Goal: Navigation & Orientation: Find specific page/section

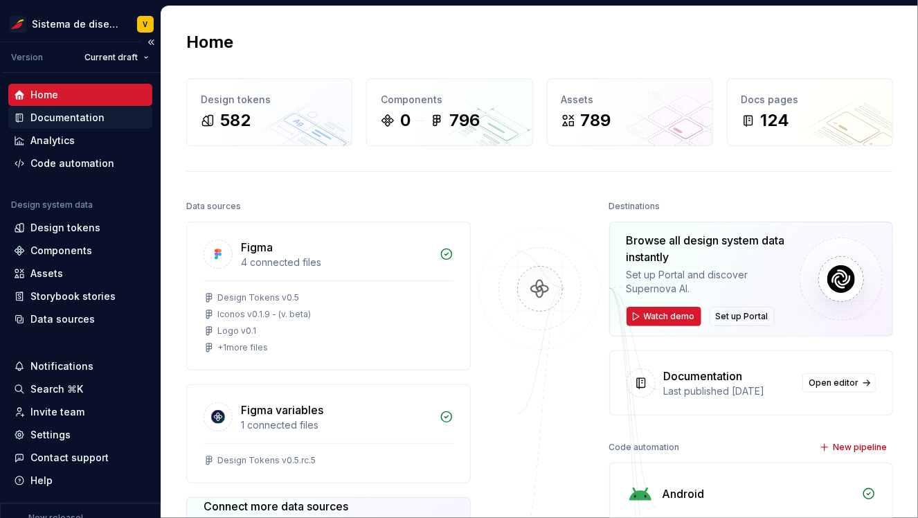
click at [52, 119] on div "Documentation" at bounding box center [67, 118] width 74 height 14
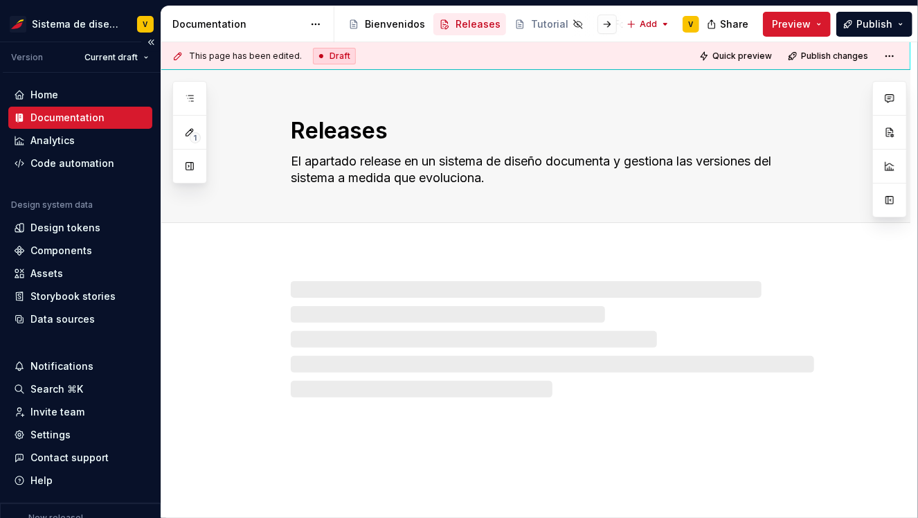
type textarea "*"
click at [47, 247] on div "Components" at bounding box center [61, 251] width 62 height 14
